Goal: Task Accomplishment & Management: Use online tool/utility

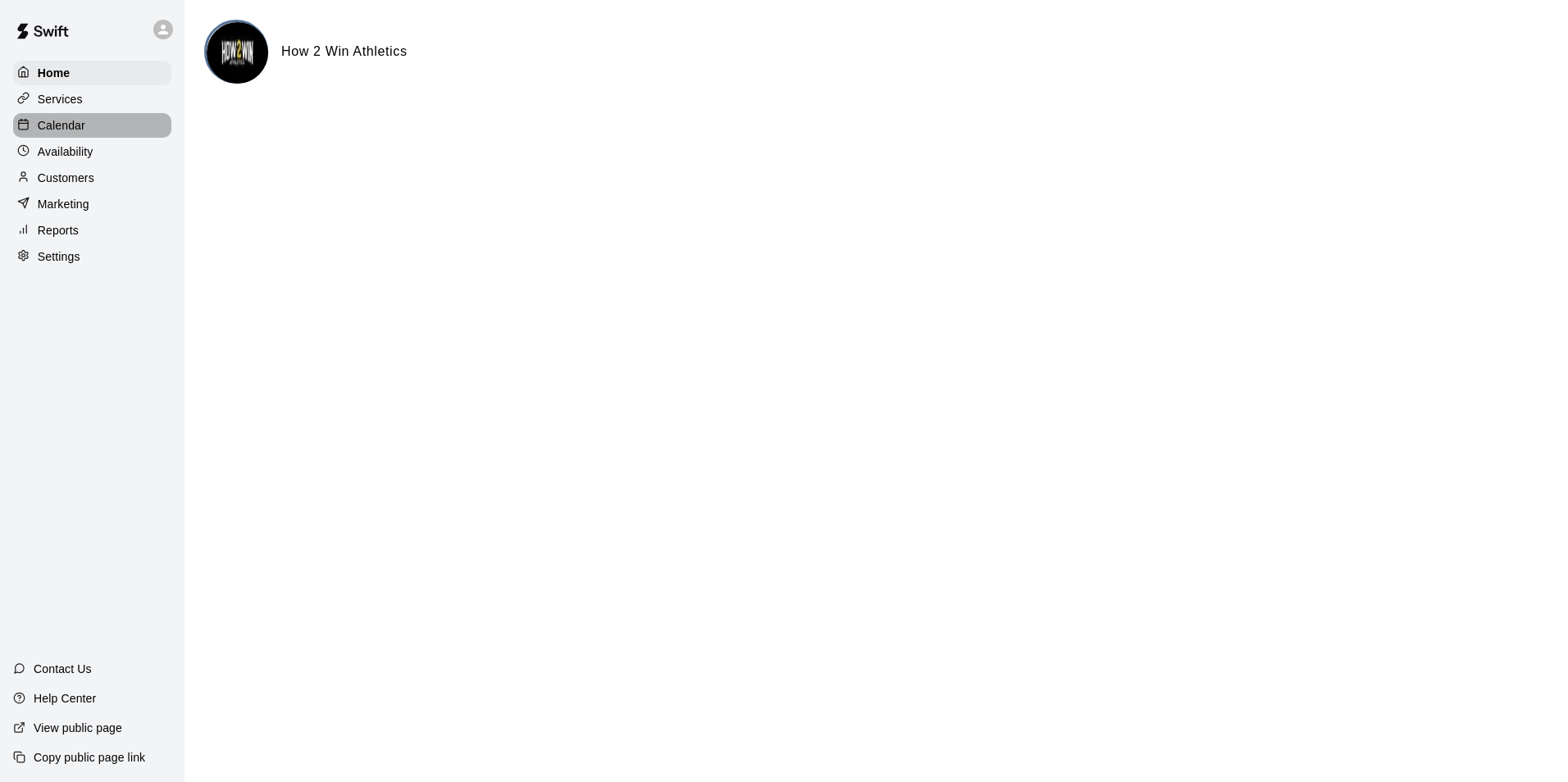
click at [56, 130] on p "Calendar" at bounding box center [62, 125] width 48 height 16
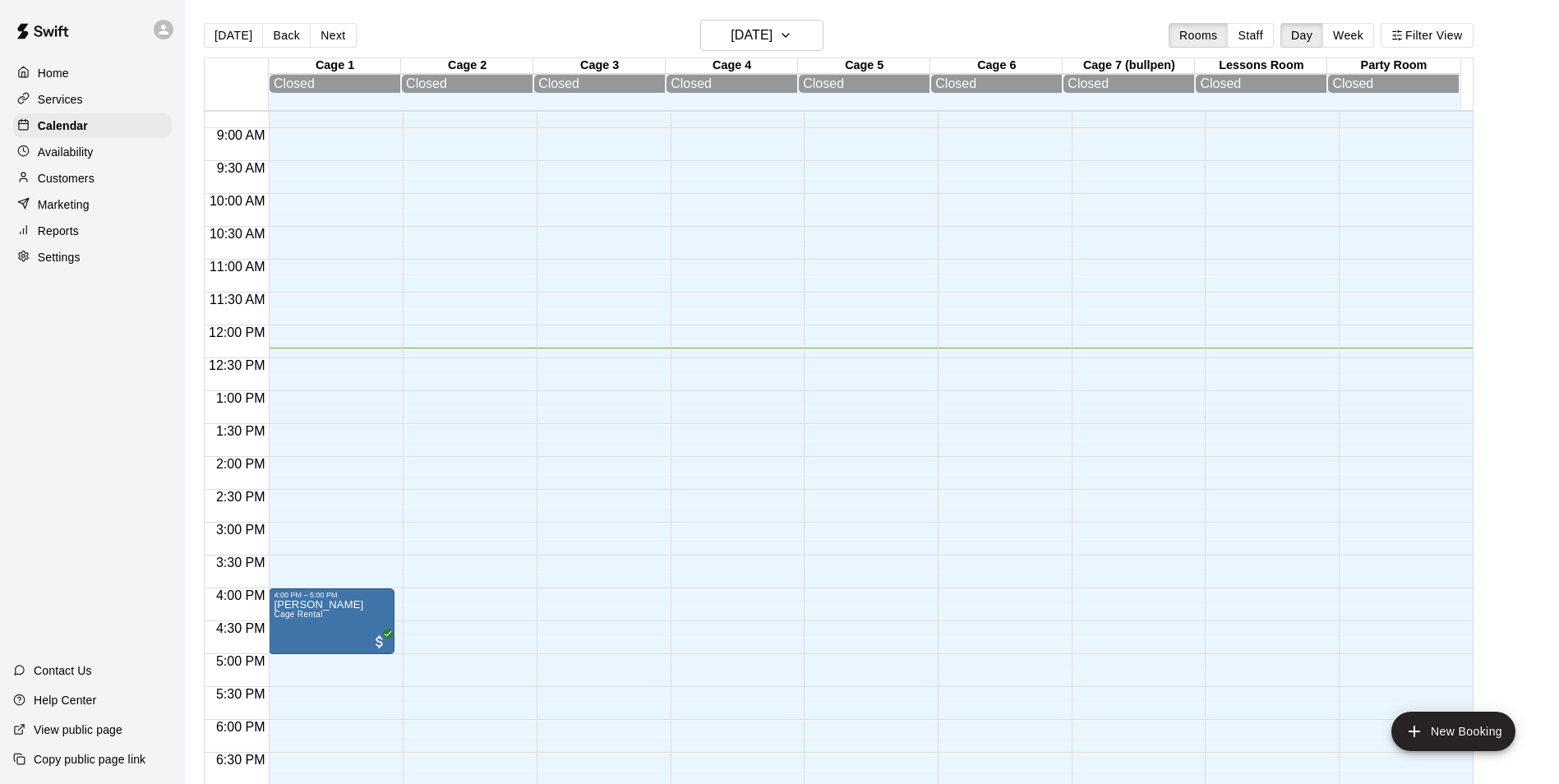
scroll to position [891, 0]
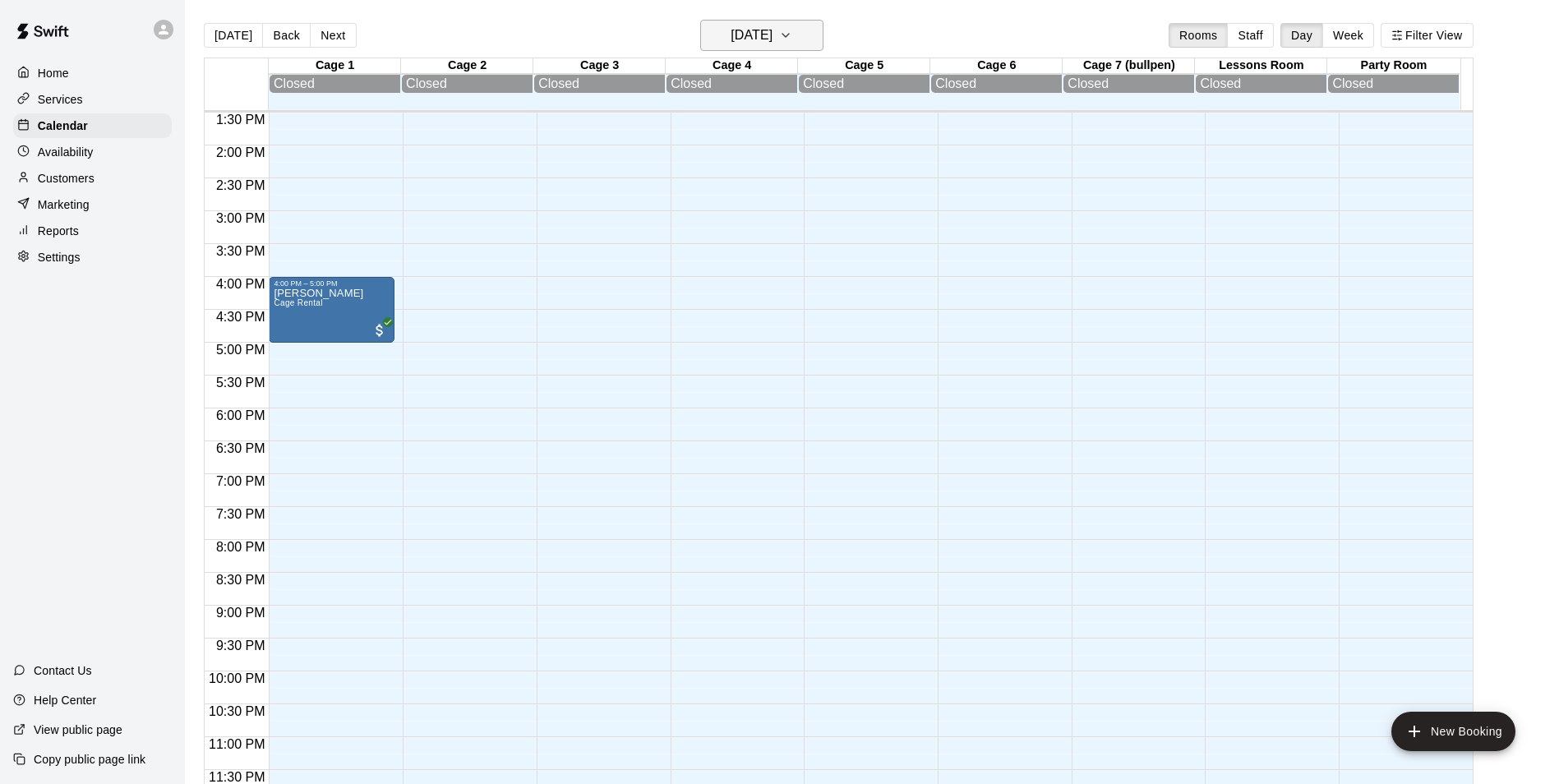
click at [792, 41] on icon "button" at bounding box center [786, 36] width 13 height 20
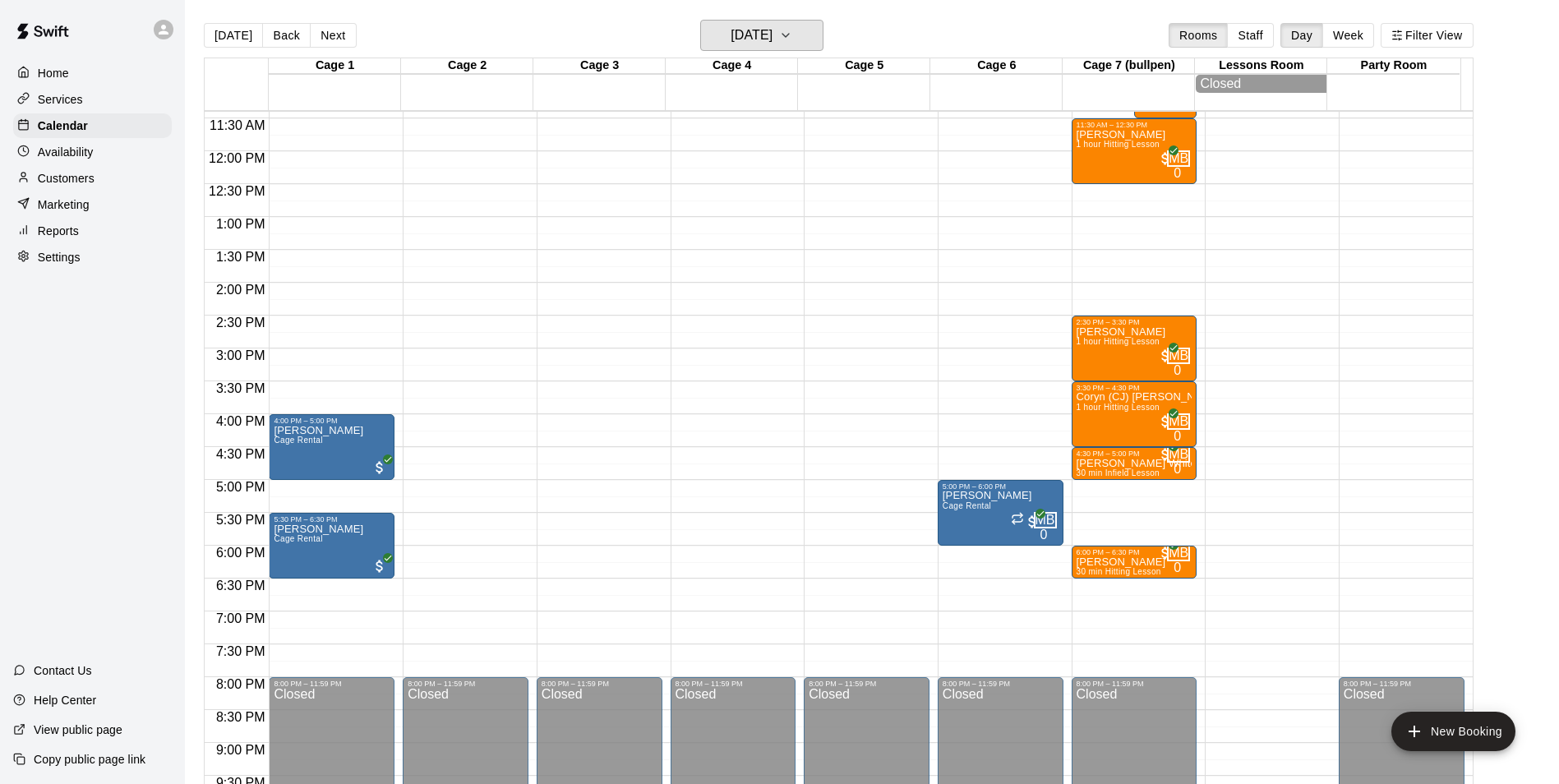
scroll to position [644, 0]
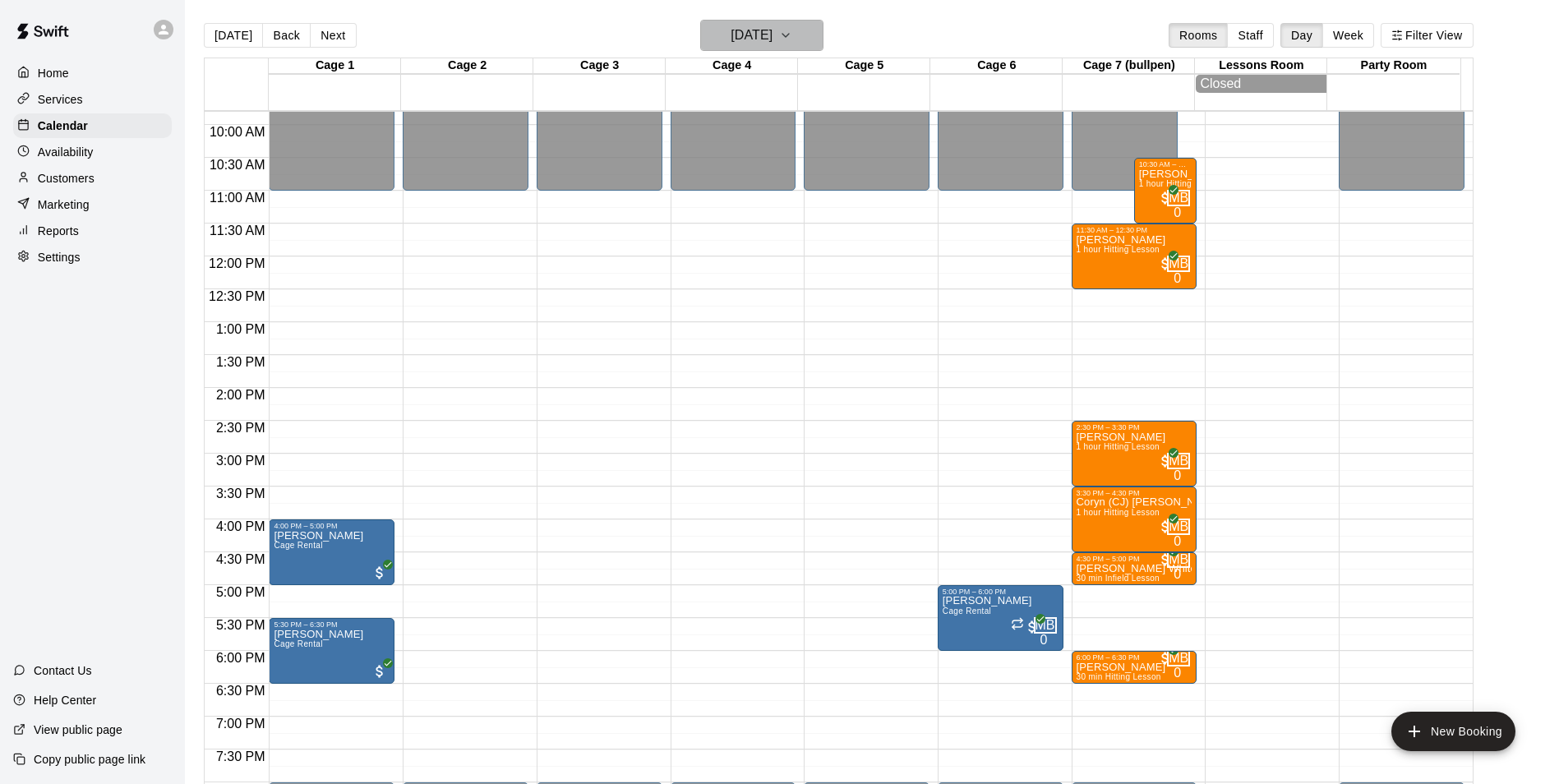
click at [824, 40] on button "[DATE]" at bounding box center [762, 36] width 123 height 31
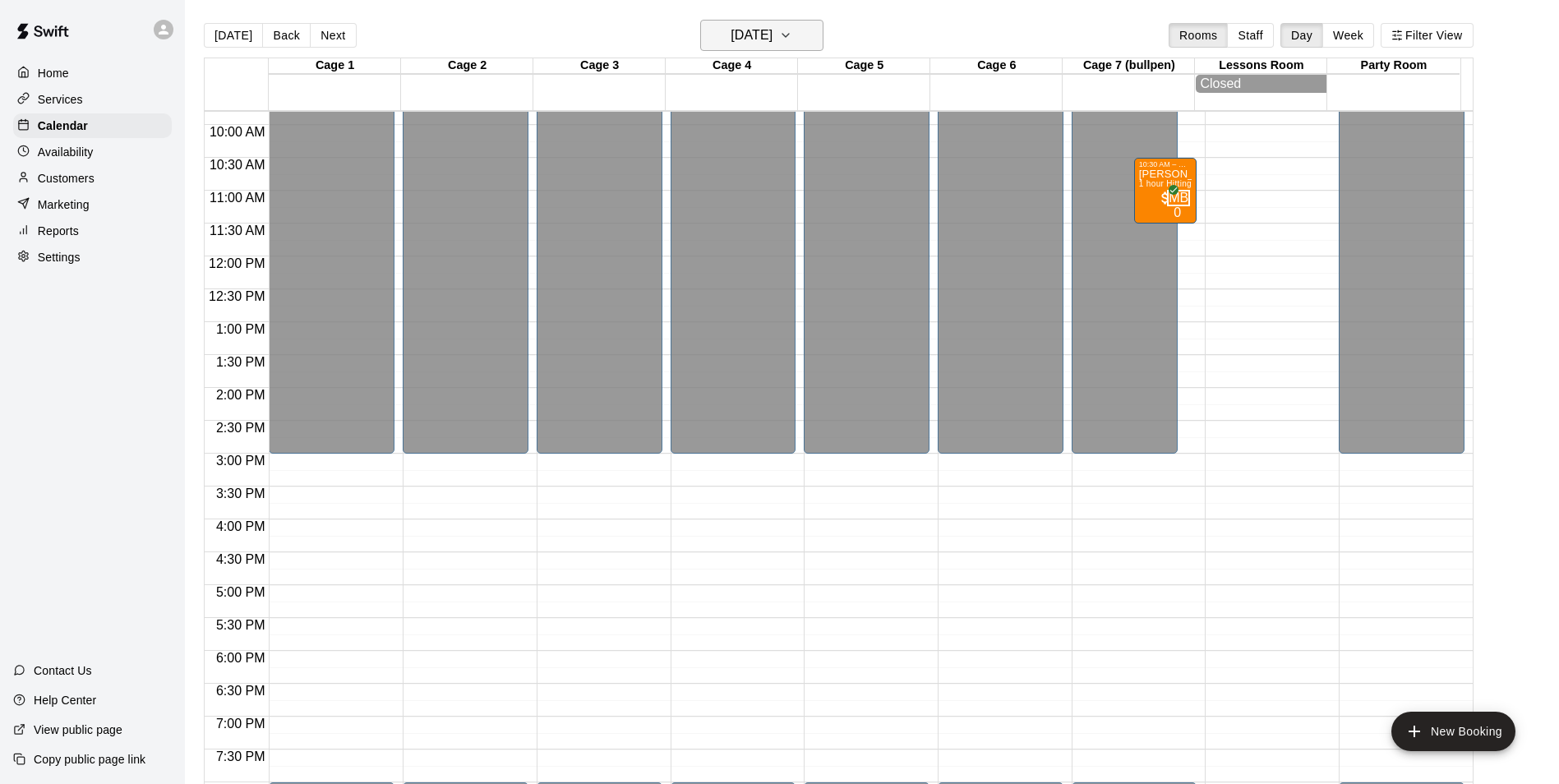
click at [804, 35] on button "[DATE]" at bounding box center [762, 36] width 123 height 31
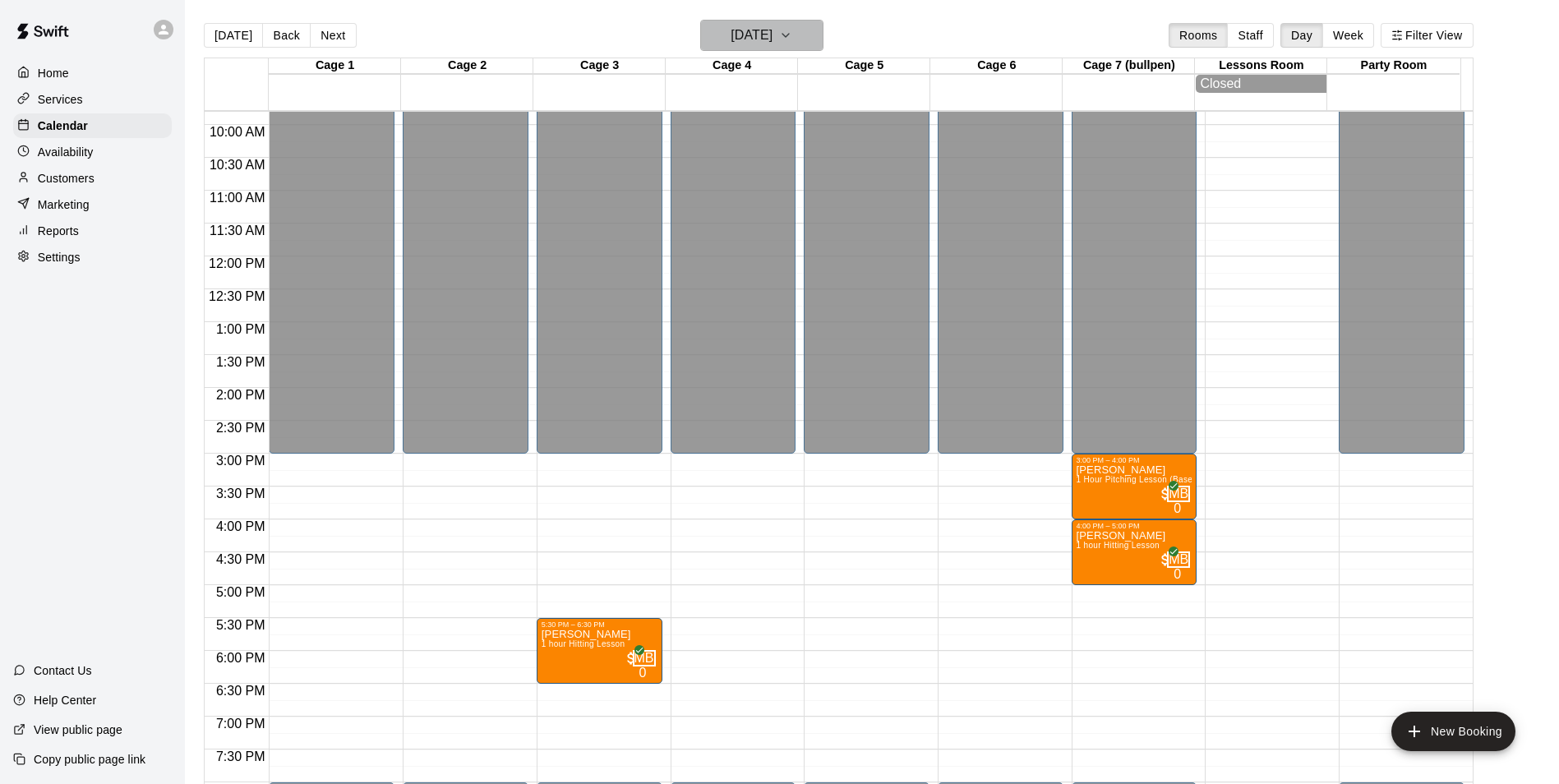
click at [824, 41] on button "[DATE]" at bounding box center [762, 36] width 123 height 31
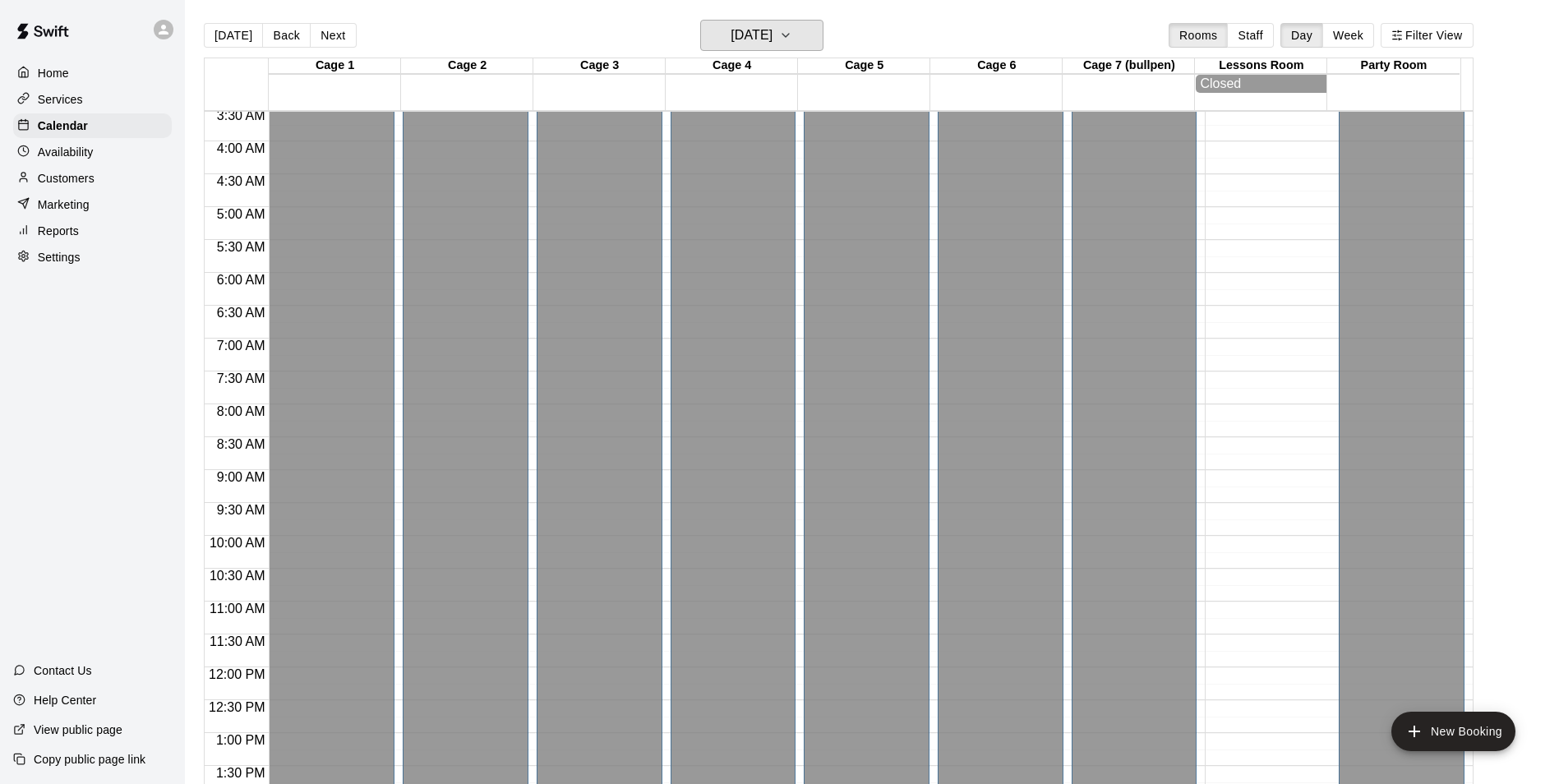
scroll to position [562, 0]
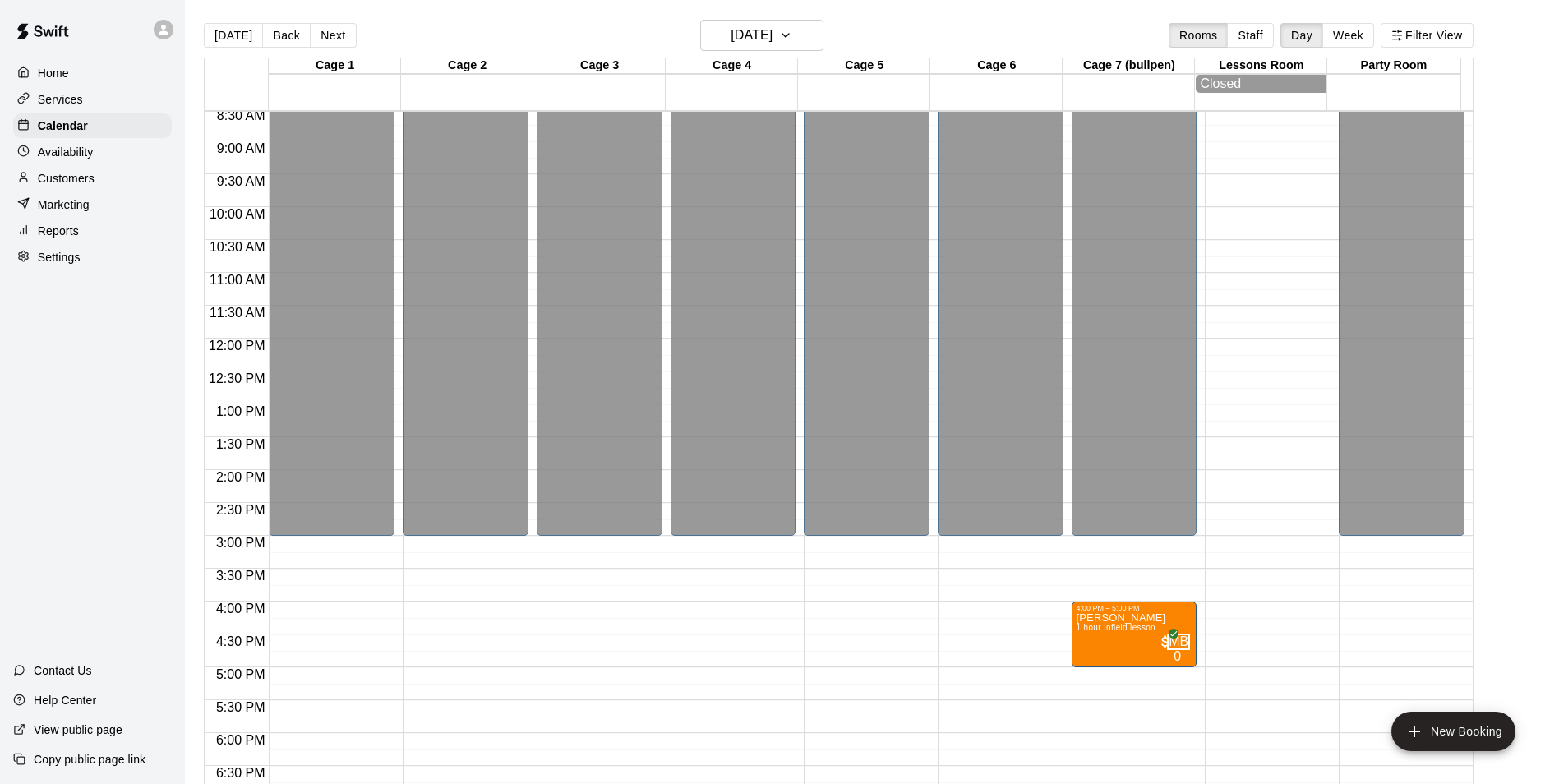
click at [785, 52] on div "[DATE] Back [DATE][DATE] Rooms Staff Day Week Filter View" at bounding box center [838, 39] width 1270 height 38
click at [772, 43] on h6 "[DATE]" at bounding box center [751, 36] width 42 height 23
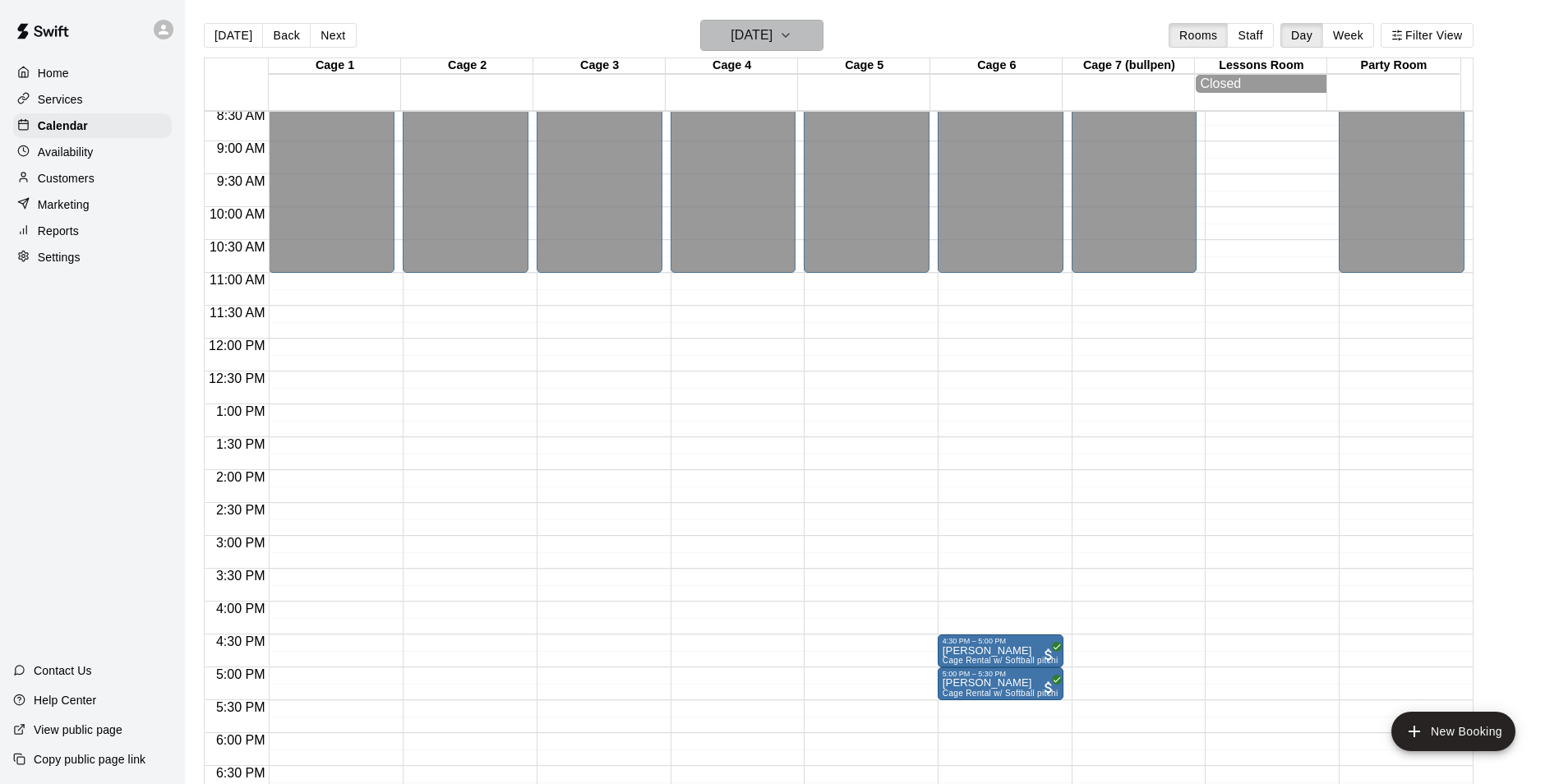
click at [792, 41] on icon "button" at bounding box center [786, 36] width 13 height 20
